Goal: Task Accomplishment & Management: Complete application form

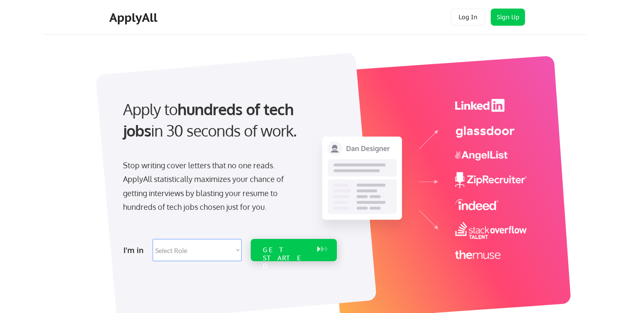
click at [263, 251] on div "GET STARTED" at bounding box center [286, 258] width 46 height 25
click at [207, 250] on select "Select Role Software Engineering Product Management Customer Success Sales UI/U…" at bounding box center [197, 250] width 89 height 22
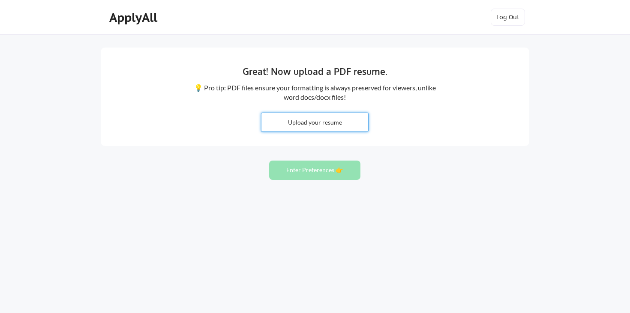
click at [303, 117] on input "file" at bounding box center [315, 122] width 107 height 18
click at [316, 123] on input "file" at bounding box center [315, 122] width 107 height 18
type input "C:\fakepath\Neha Technical Resume.pdf"
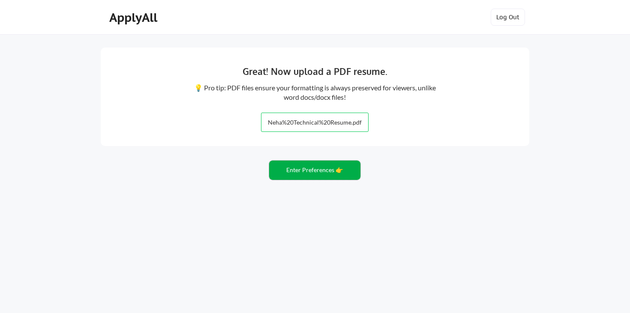
click at [314, 172] on button "Enter Preferences 👉" at bounding box center [314, 170] width 91 height 19
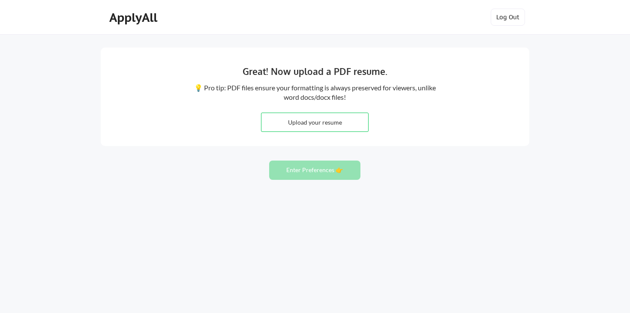
click at [311, 113] on div "Upload your resume" at bounding box center [315, 122] width 108 height 19
click at [311, 117] on input "file" at bounding box center [315, 122] width 107 height 18
type input "C:\fakepath\Neha Technical Resume.pdf"
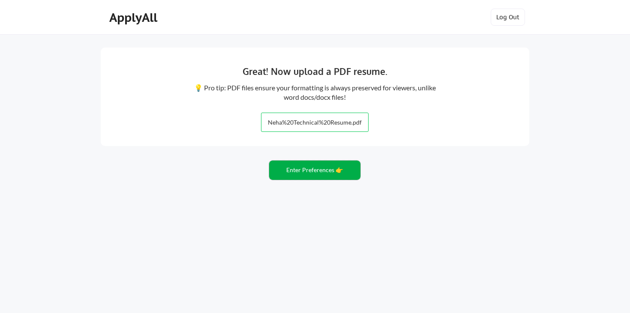
click at [328, 175] on button "Enter Preferences 👉" at bounding box center [314, 170] width 91 height 19
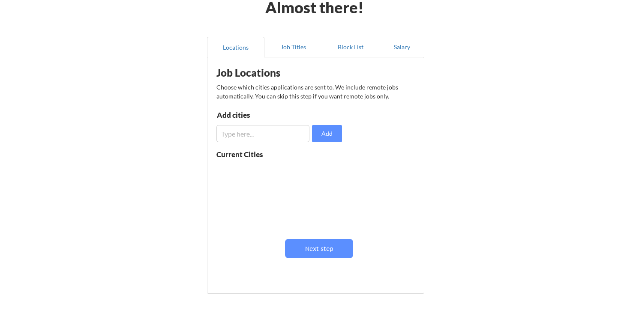
scroll to position [48, 0]
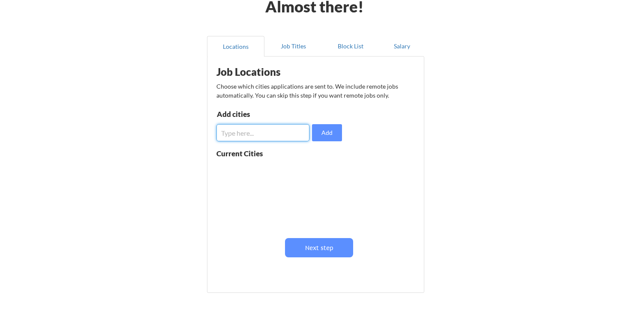
click at [270, 132] on input "input" at bounding box center [263, 132] width 93 height 17
type input "[GEOGRAPHIC_DATA], [GEOGRAPHIC_DATA]"
click at [323, 137] on button "Add" at bounding box center [327, 132] width 30 height 17
click at [276, 135] on input "input" at bounding box center [263, 132] width 93 height 17
type input "ellicott city, md"
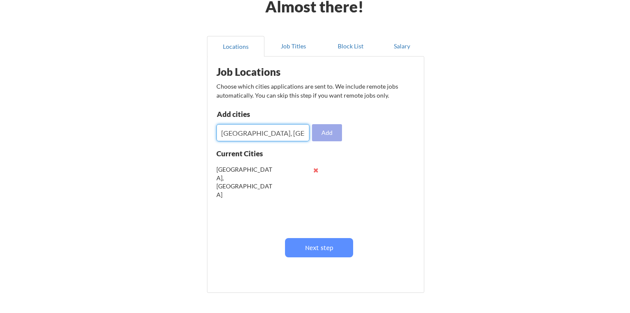
click at [324, 138] on button "Add" at bounding box center [327, 132] width 30 height 17
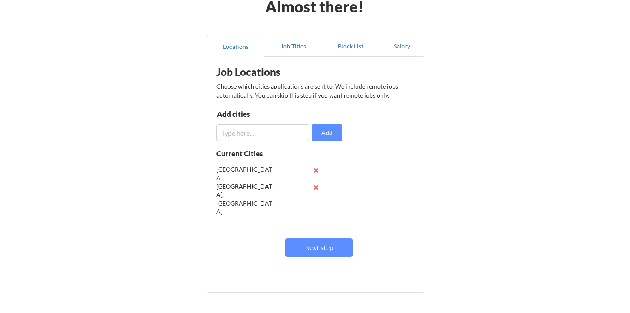
click at [295, 136] on input "input" at bounding box center [263, 132] width 93 height 17
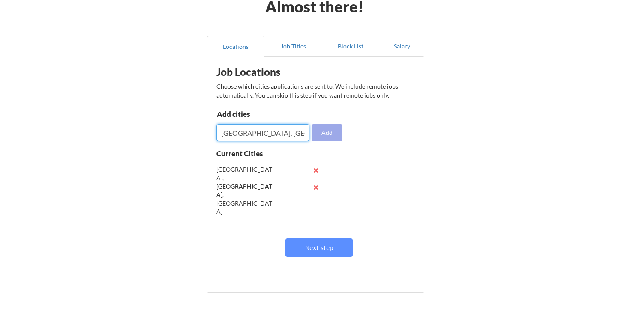
type input "rockville, md"
click at [329, 136] on button "Add" at bounding box center [327, 132] width 30 height 17
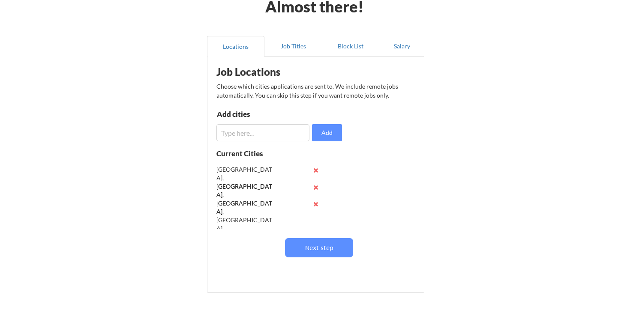
click at [276, 137] on input "input" at bounding box center [263, 132] width 93 height 17
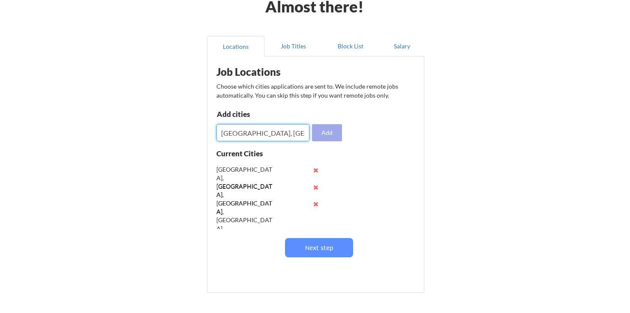
type input "howard county, md"
click at [327, 136] on button "Add" at bounding box center [327, 132] width 30 height 17
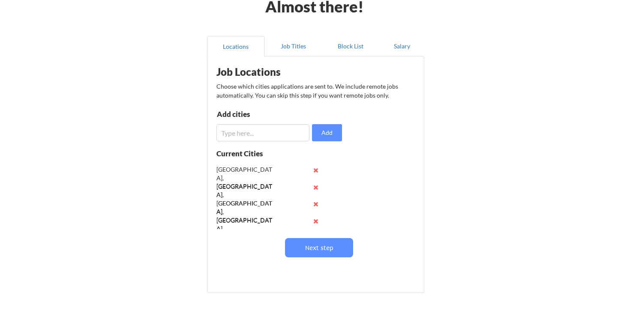
click at [315, 223] on button at bounding box center [316, 221] width 6 height 6
click at [315, 205] on button at bounding box center [316, 204] width 6 height 6
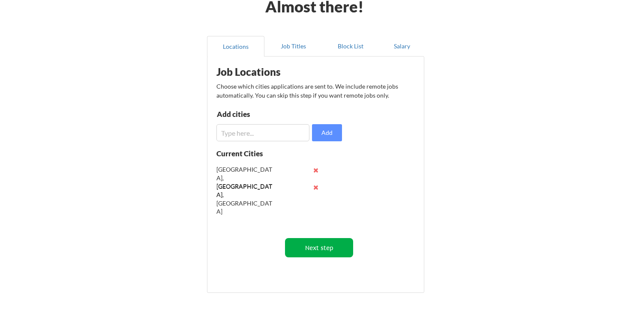
click at [313, 244] on button "Next step" at bounding box center [319, 247] width 68 height 19
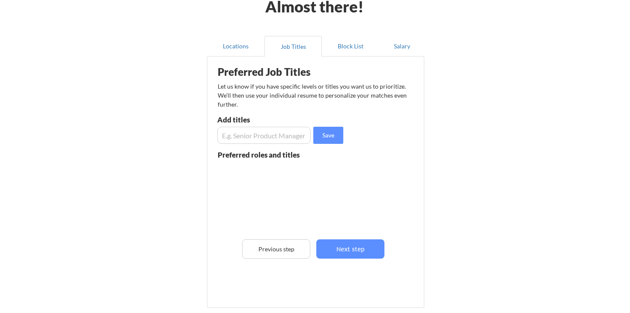
click at [280, 137] on input "input" at bounding box center [263, 135] width 93 height 17
type input "product manager"
click at [327, 140] on button "Save" at bounding box center [328, 135] width 30 height 17
click at [289, 138] on input "input" at bounding box center [263, 135] width 93 height 17
type input "r"
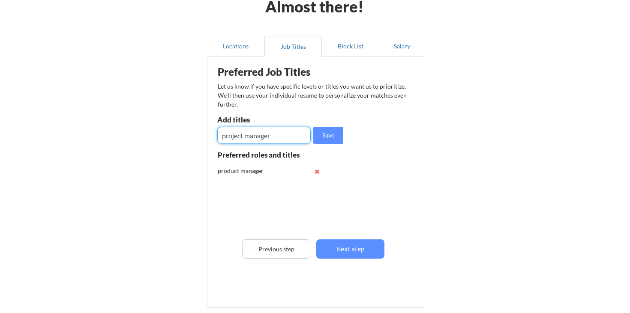
type input "project manager"
click at [320, 136] on button "Save" at bounding box center [328, 135] width 30 height 17
click at [273, 136] on input "input" at bounding box center [263, 135] width 93 height 17
type input "IT project manager"
click at [337, 136] on button "Save" at bounding box center [328, 135] width 30 height 17
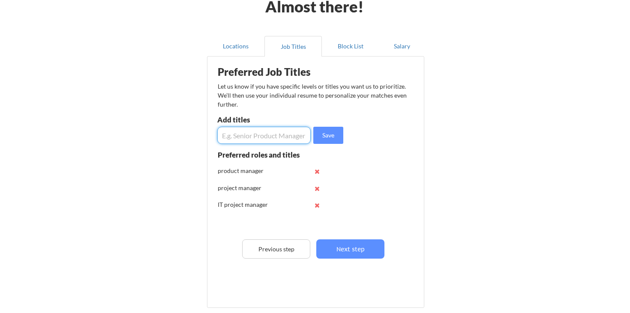
click at [270, 141] on input "input" at bounding box center [263, 135] width 93 height 17
type input "product owner"
click at [328, 139] on button "Save" at bounding box center [328, 135] width 30 height 17
click at [287, 135] on input "input" at bounding box center [263, 135] width 93 height 17
type input "business intelligence analyst"
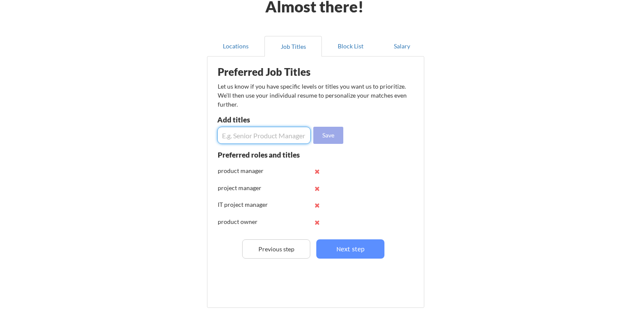
scroll to position [0, 0]
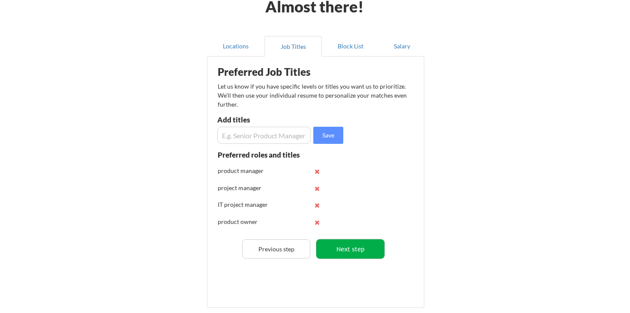
click at [348, 255] on button "Next step" at bounding box center [350, 249] width 68 height 19
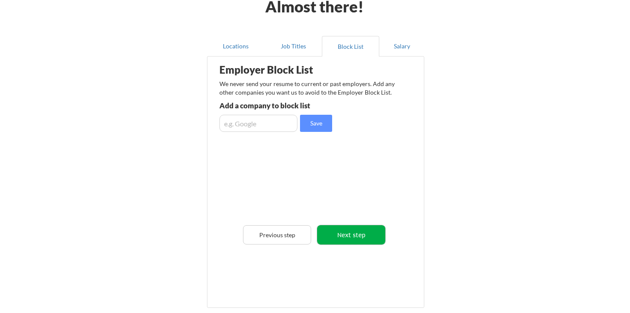
click at [342, 236] on button "Next step" at bounding box center [351, 235] width 68 height 19
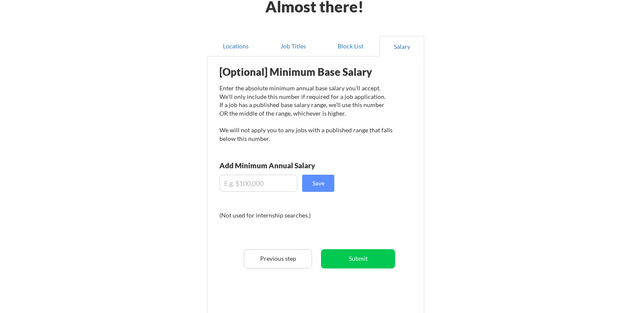
click at [277, 181] on input "input" at bounding box center [259, 183] width 78 height 17
type input "$110,000"
click at [350, 229] on div "[Optional] Minimum Base Salary Enter the absolute minimum annual base salary yo…" at bounding box center [317, 183] width 211 height 245
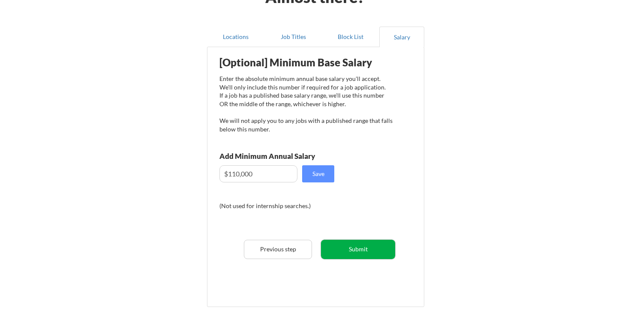
click at [347, 248] on button "Submit" at bounding box center [358, 249] width 74 height 19
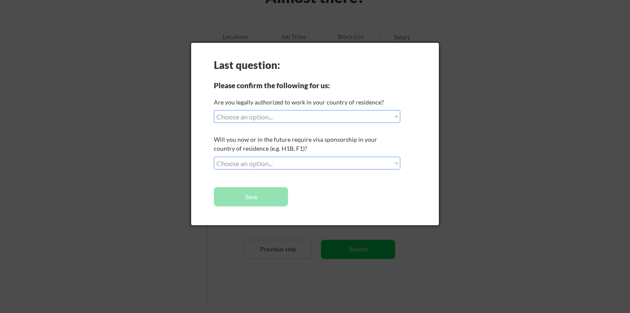
click at [288, 124] on div "Last question: Please confirm the following for us: Are you legally authorized …" at bounding box center [315, 134] width 248 height 183
click at [283, 119] on select "Choose an option... Yes, I am a US Citizen Yes, I am a Canadian Citizen Yes, I …" at bounding box center [307, 116] width 187 height 13
select select ""yes__i_am_a_us_citizen""
click at [214, 110] on select "Choose an option... Yes, I am a US Citizen Yes, I am a Canadian Citizen Yes, I …" at bounding box center [307, 116] width 187 height 13
click at [274, 153] on div "Last question: Please confirm the following for us: Are you legally authorized …" at bounding box center [315, 134] width 248 height 183
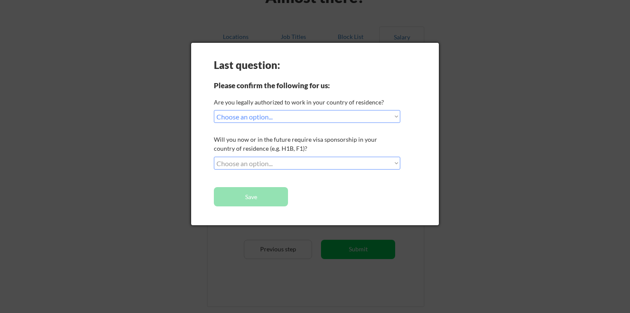
click at [274, 167] on select "Choose an option... No, I will not need sponsorship Yes, I will need sponsorship" at bounding box center [307, 163] width 187 height 13
select select ""no__i_will_not_need_sponsorship""
click at [214, 157] on select "Choose an option... No, I will not need sponsorship Yes, I will need sponsorship" at bounding box center [307, 163] width 187 height 13
click at [267, 193] on button "Save" at bounding box center [251, 196] width 74 height 19
